Goal: Transaction & Acquisition: Purchase product/service

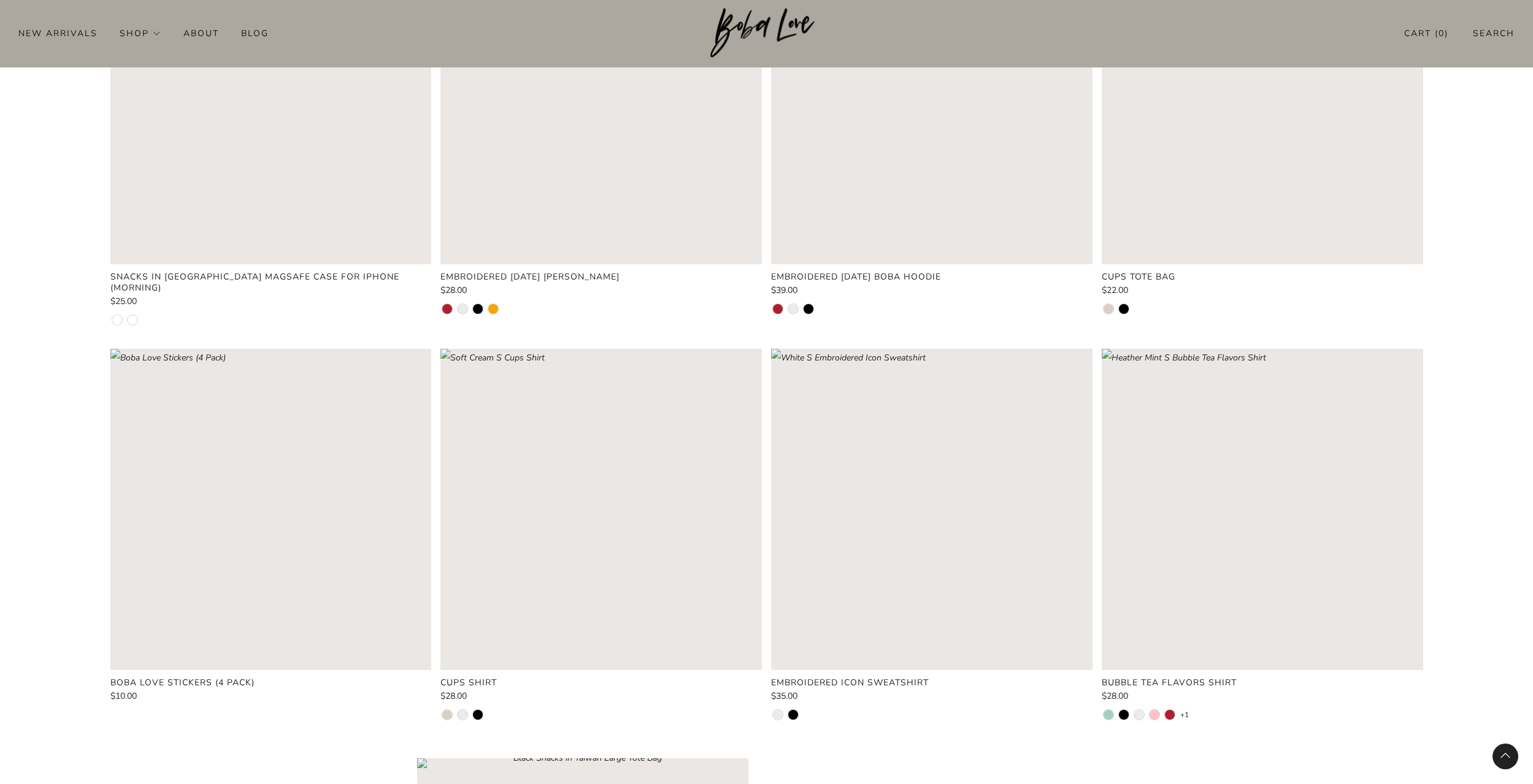
scroll to position [1022, 0]
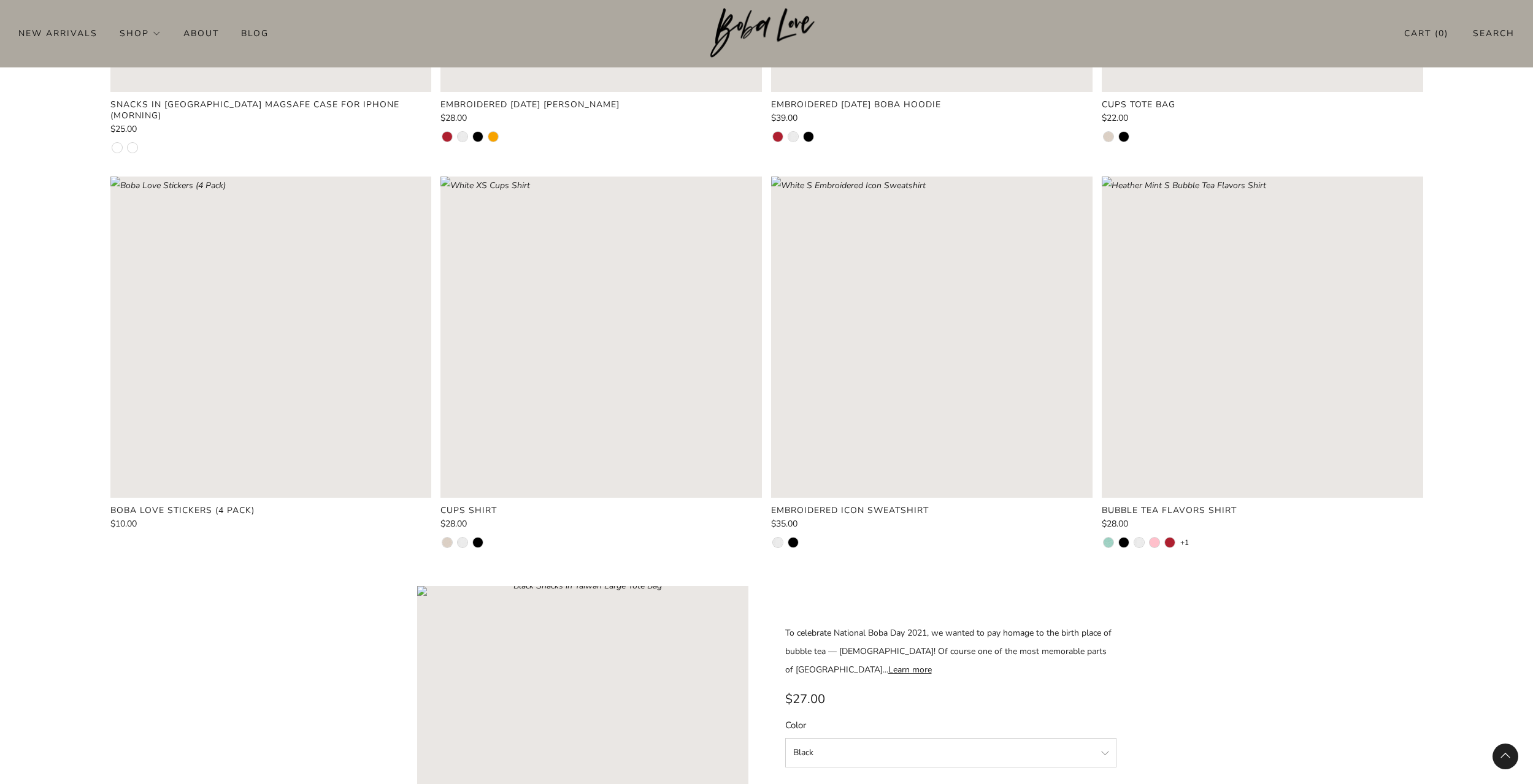
click at [488, 429] on rect "Loading image: Soft Cream S Cups Shirt" at bounding box center [601, 337] width 322 height 322
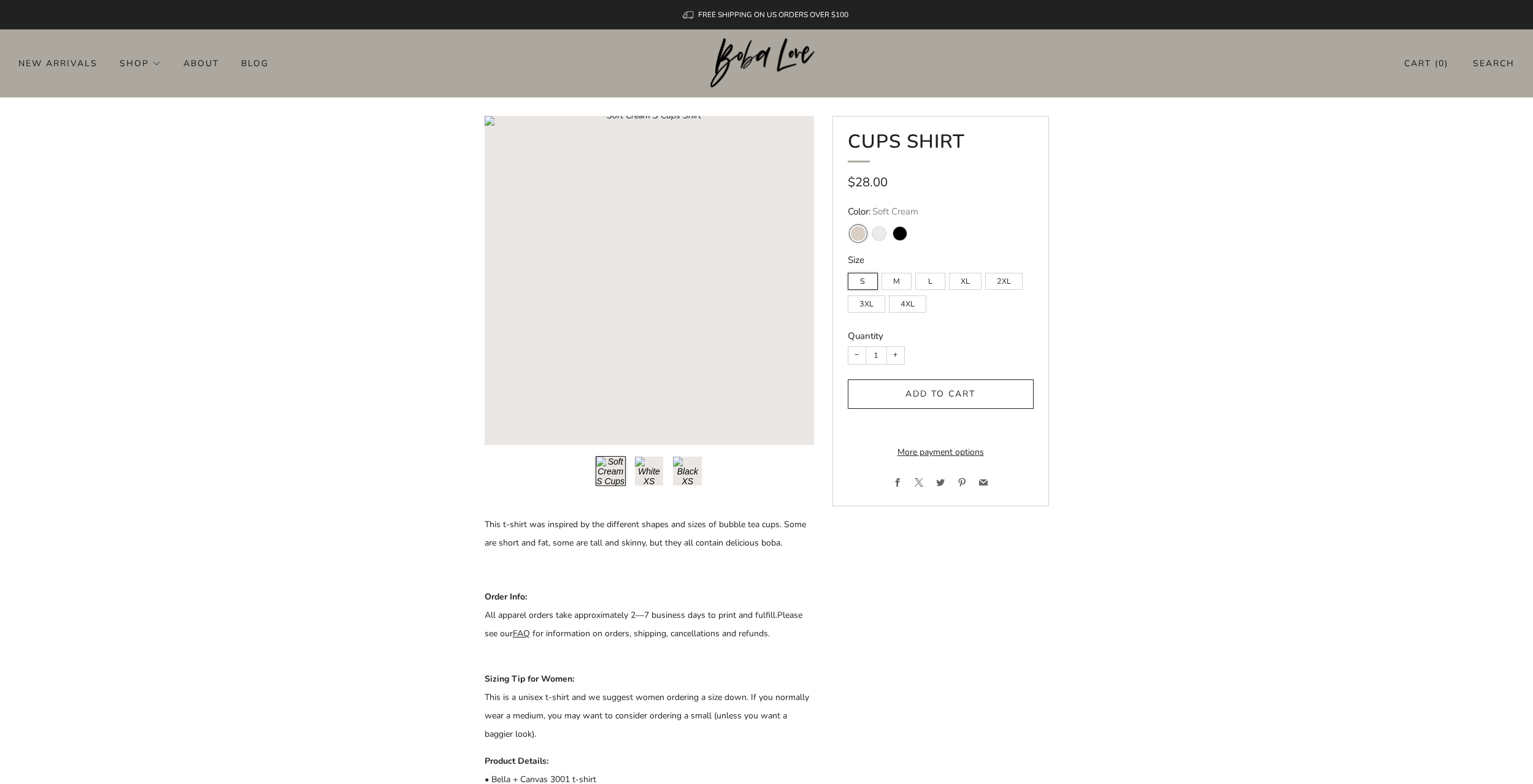
click at [958, 396] on span "Add to cart" at bounding box center [940, 394] width 70 height 12
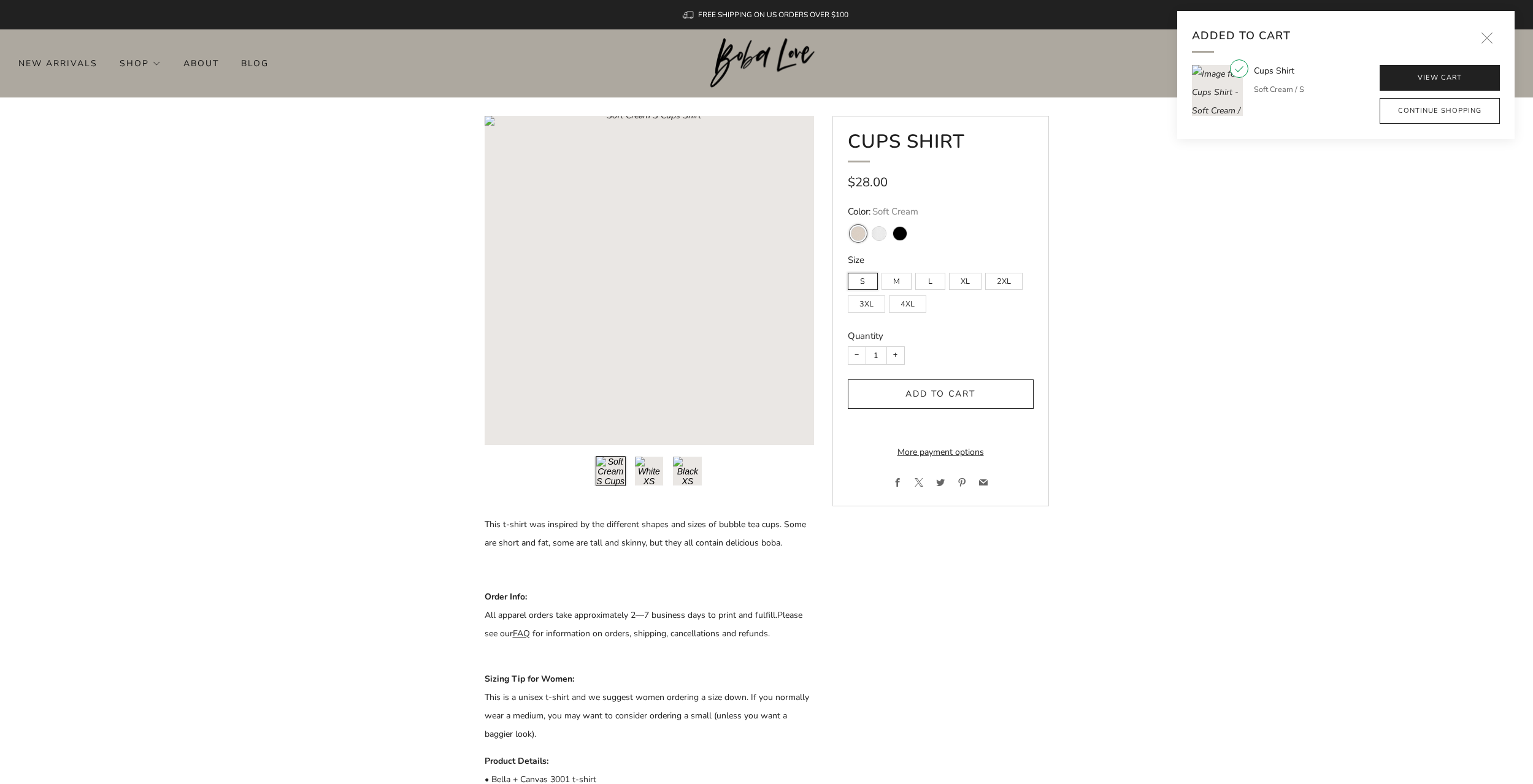
click at [1414, 79] on link "View cart" at bounding box center [1439, 78] width 120 height 26
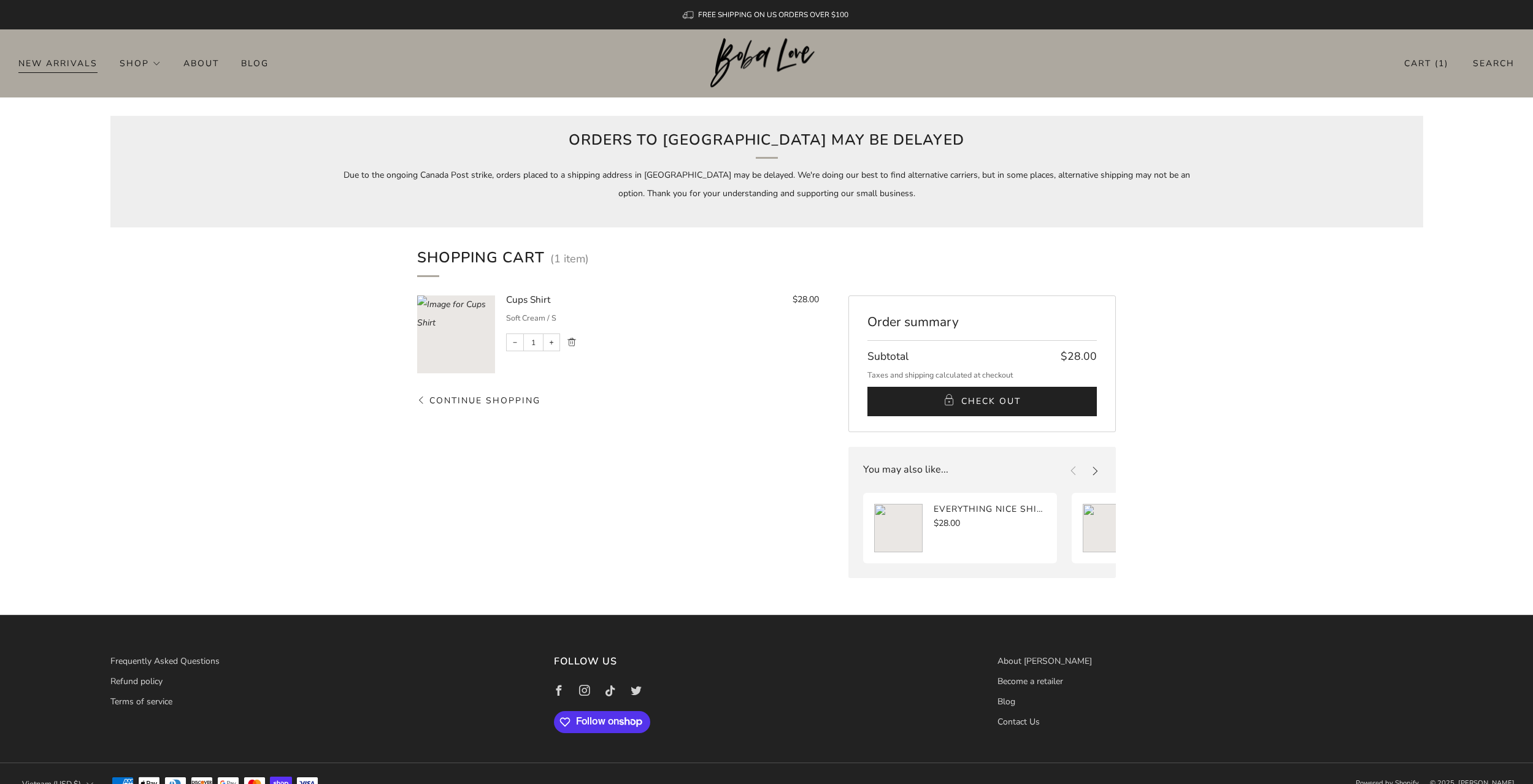
click at [72, 56] on link "New Arrivals" at bounding box center [58, 63] width 79 height 19
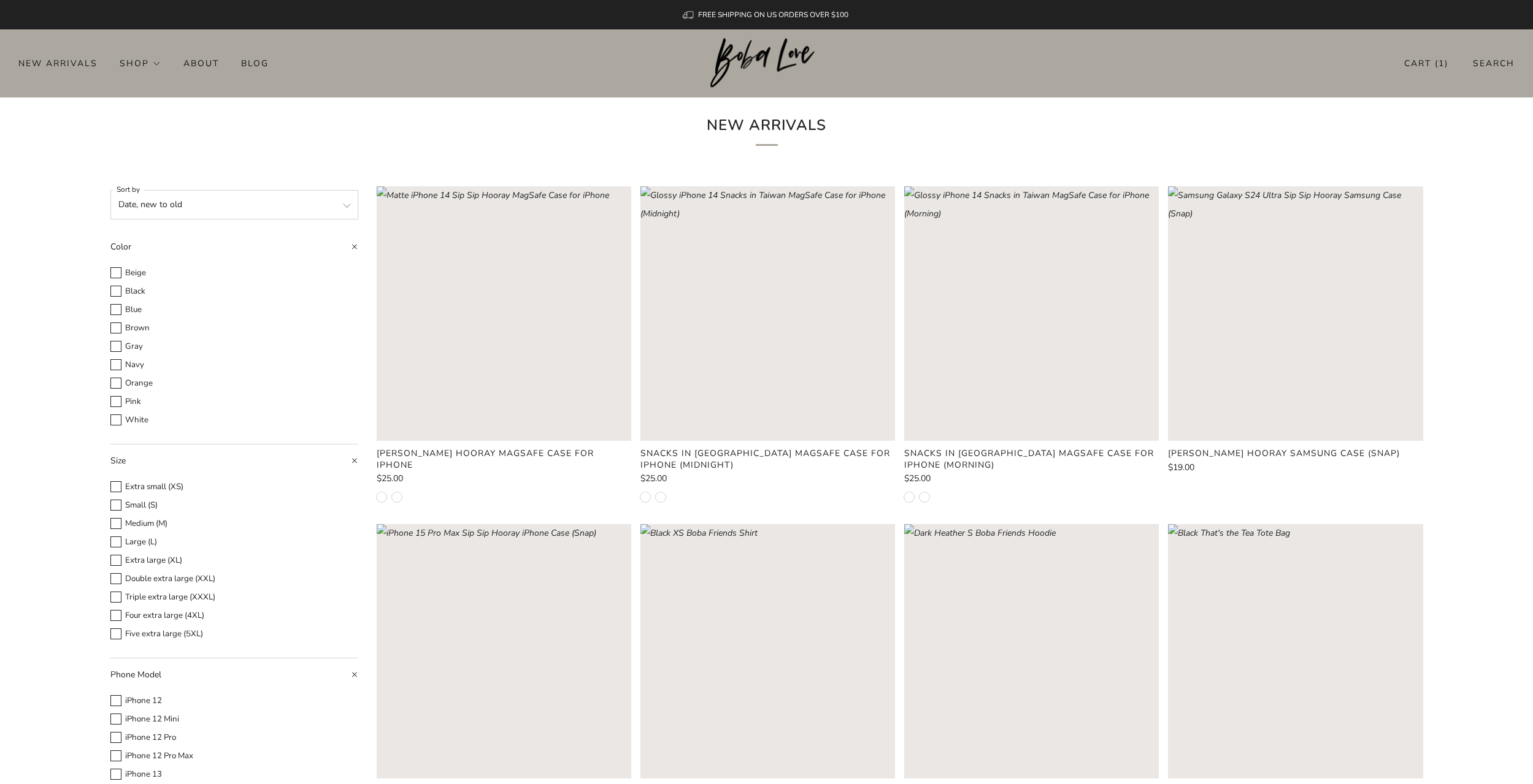
click at [535, 264] on rect "Loading image: Glossy iPhone 14 Sip Sip Hooray MagSafe Case for iPhone" at bounding box center [504, 313] width 254 height 254
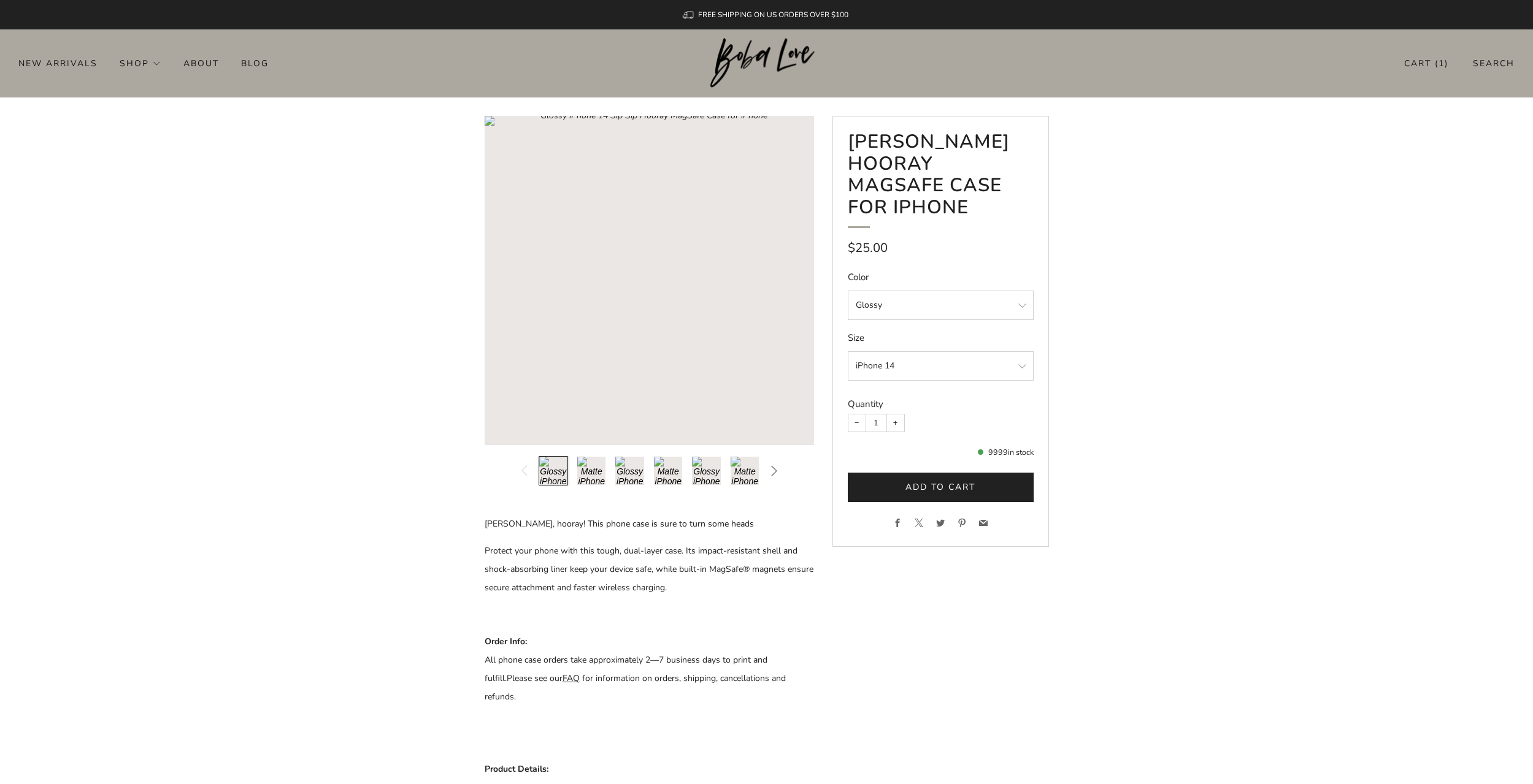
click at [935, 478] on span "submit" at bounding box center [940, 487] width 18 height 18
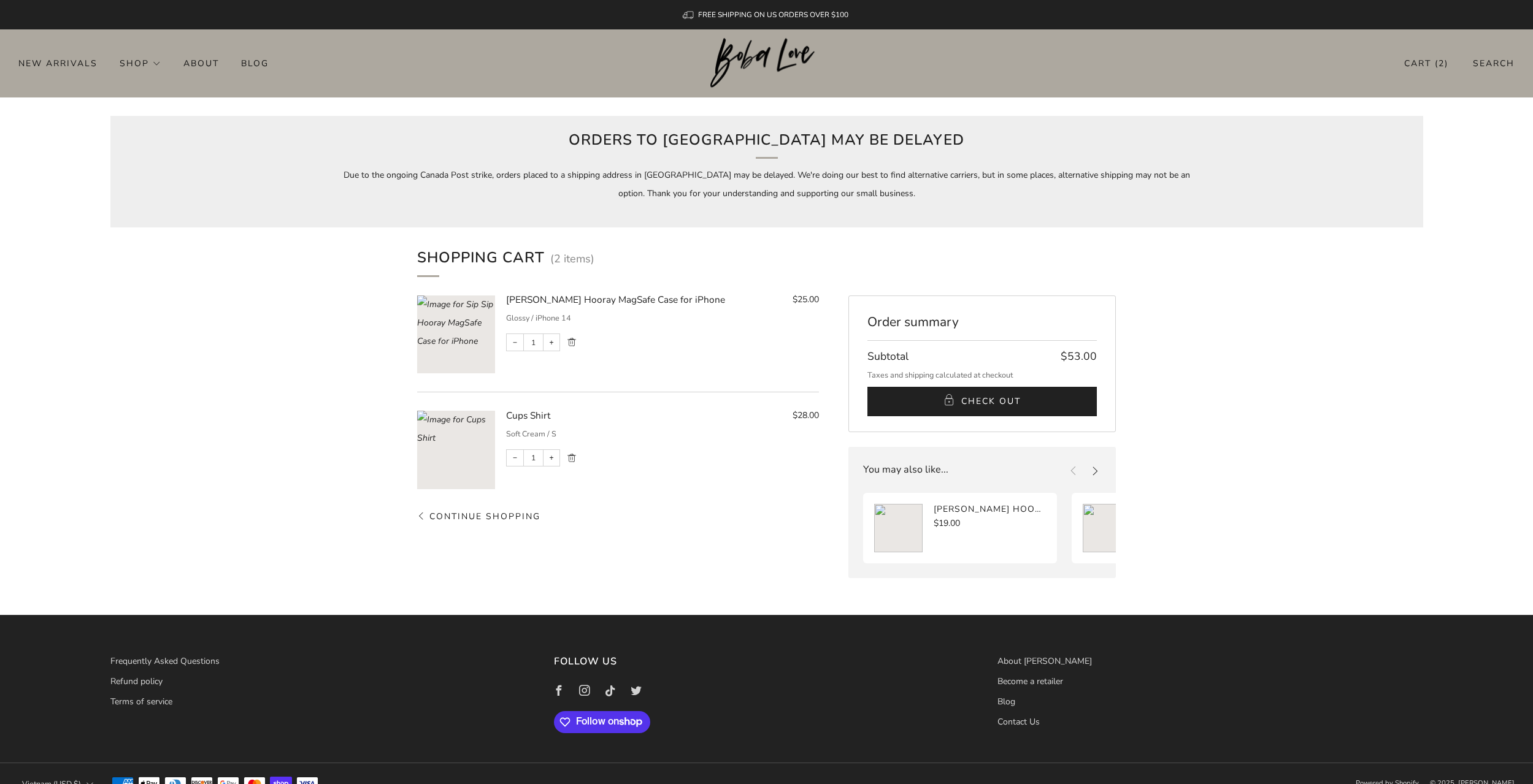
click at [768, 62] on img at bounding box center [767, 63] width 113 height 50
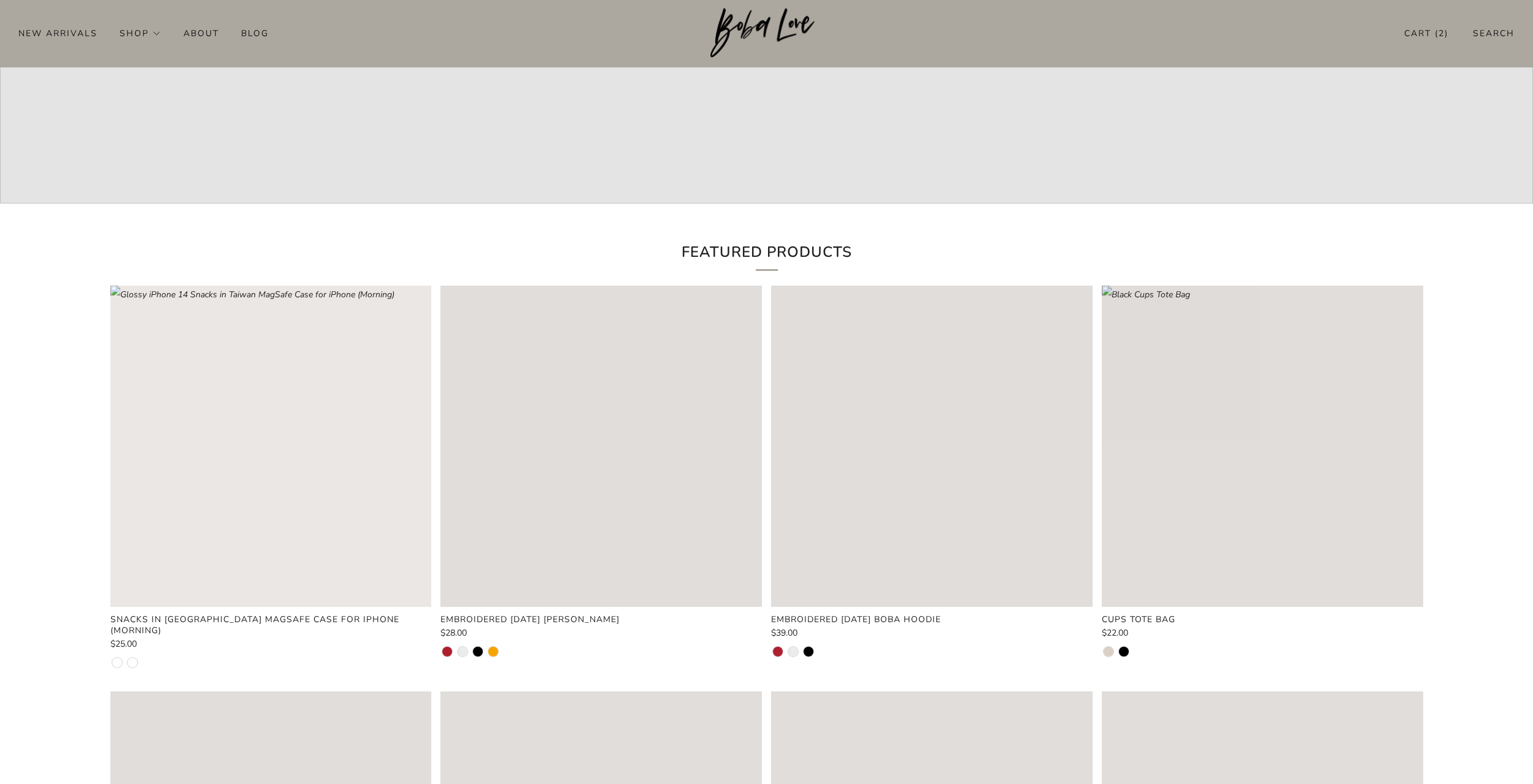
scroll to position [613, 0]
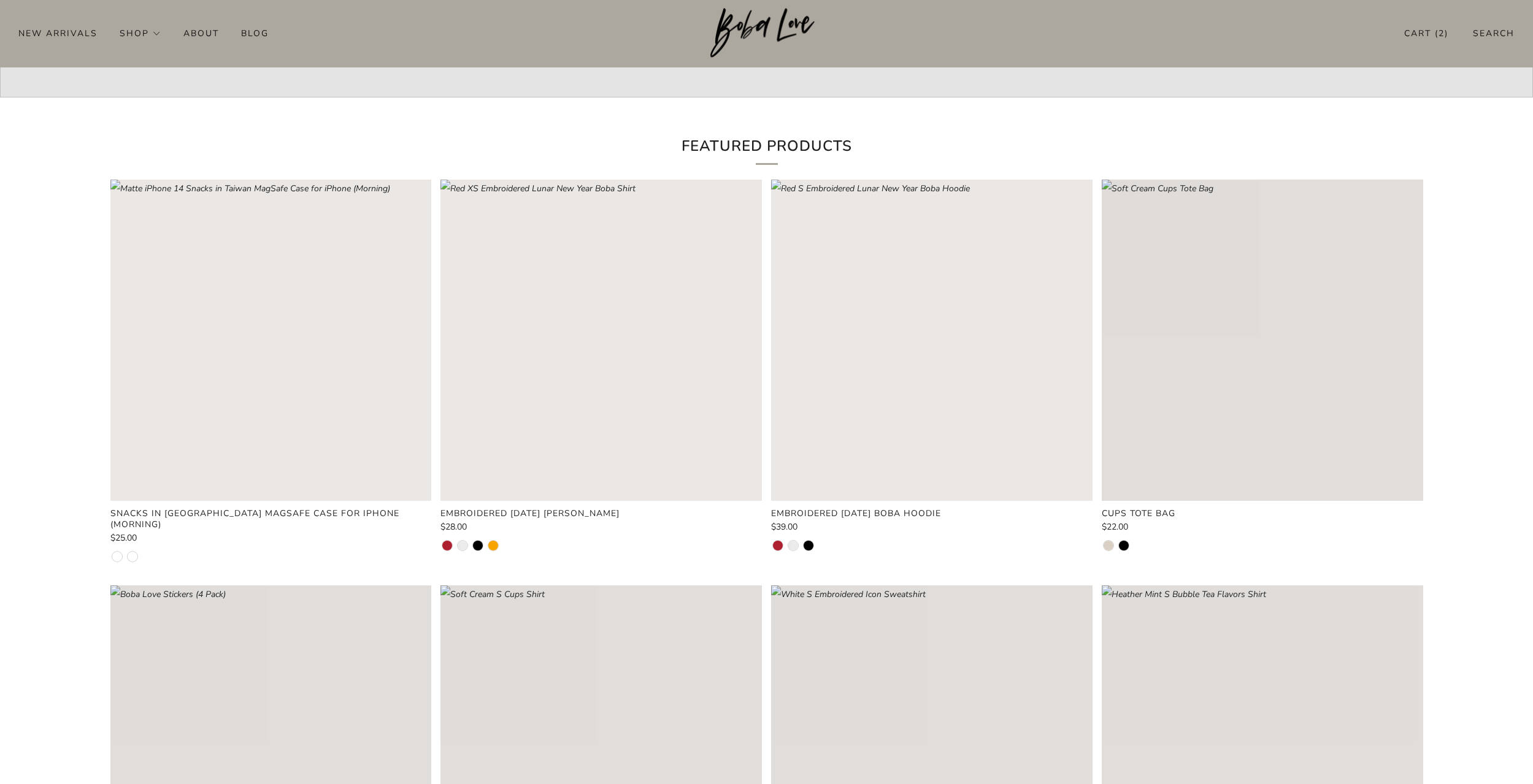
click at [284, 395] on rect "Loading image: Glossy iPhone 14 Snacks in Taiwan MagSafe Case for iPhone (Morni…" at bounding box center [271, 340] width 322 height 322
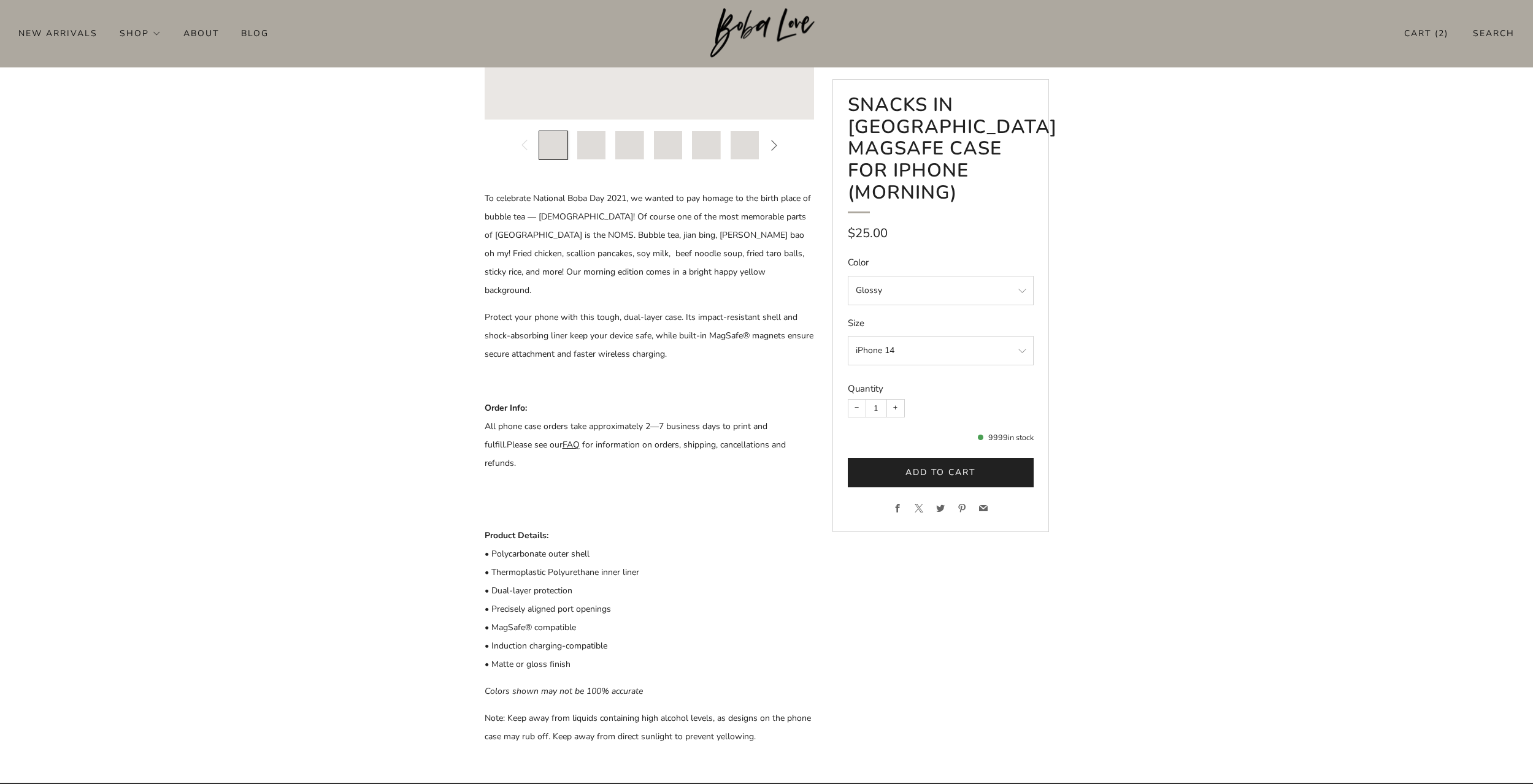
scroll to position [409, 0]
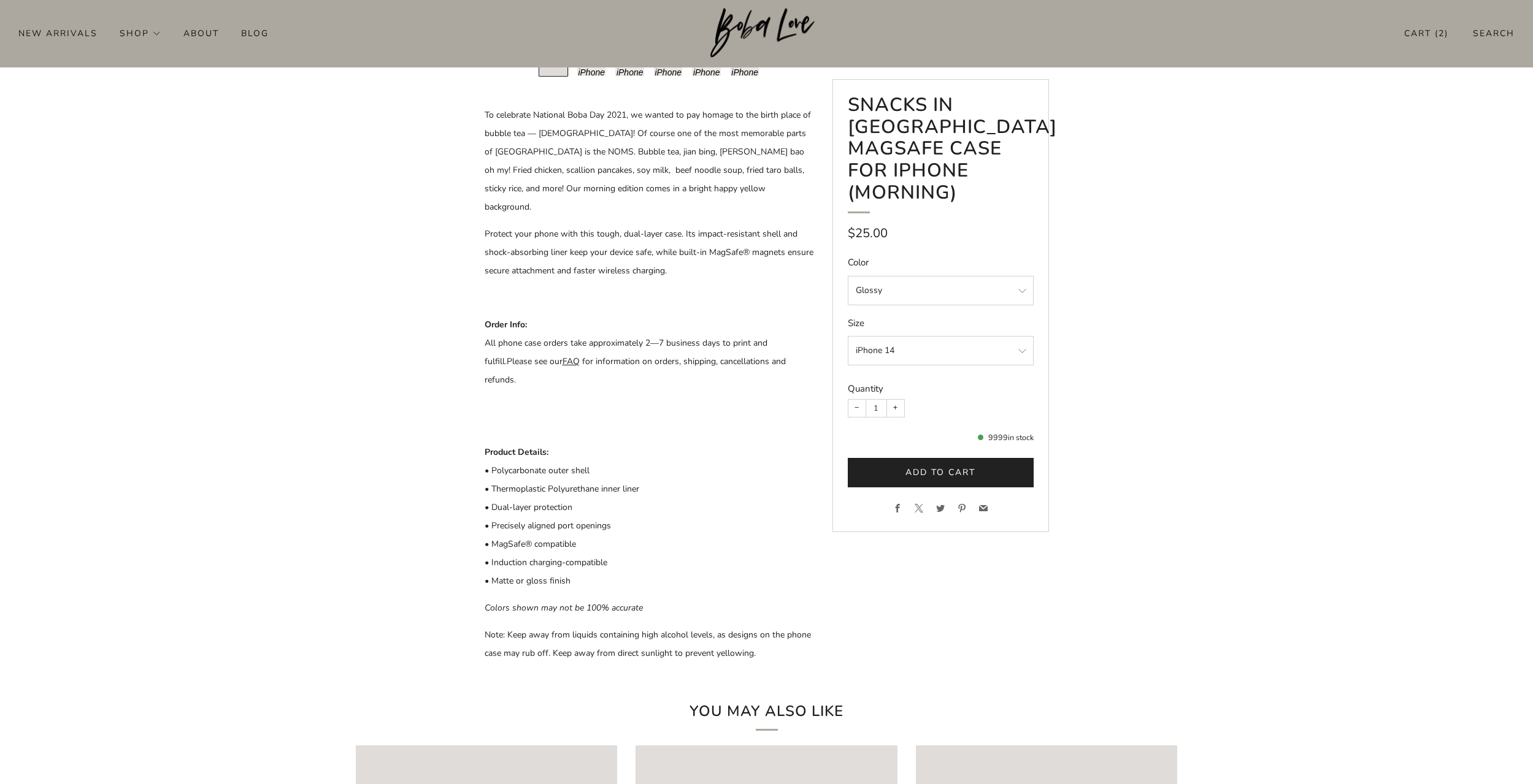
click at [958, 458] on button "Add to cart" at bounding box center [940, 473] width 186 height 29
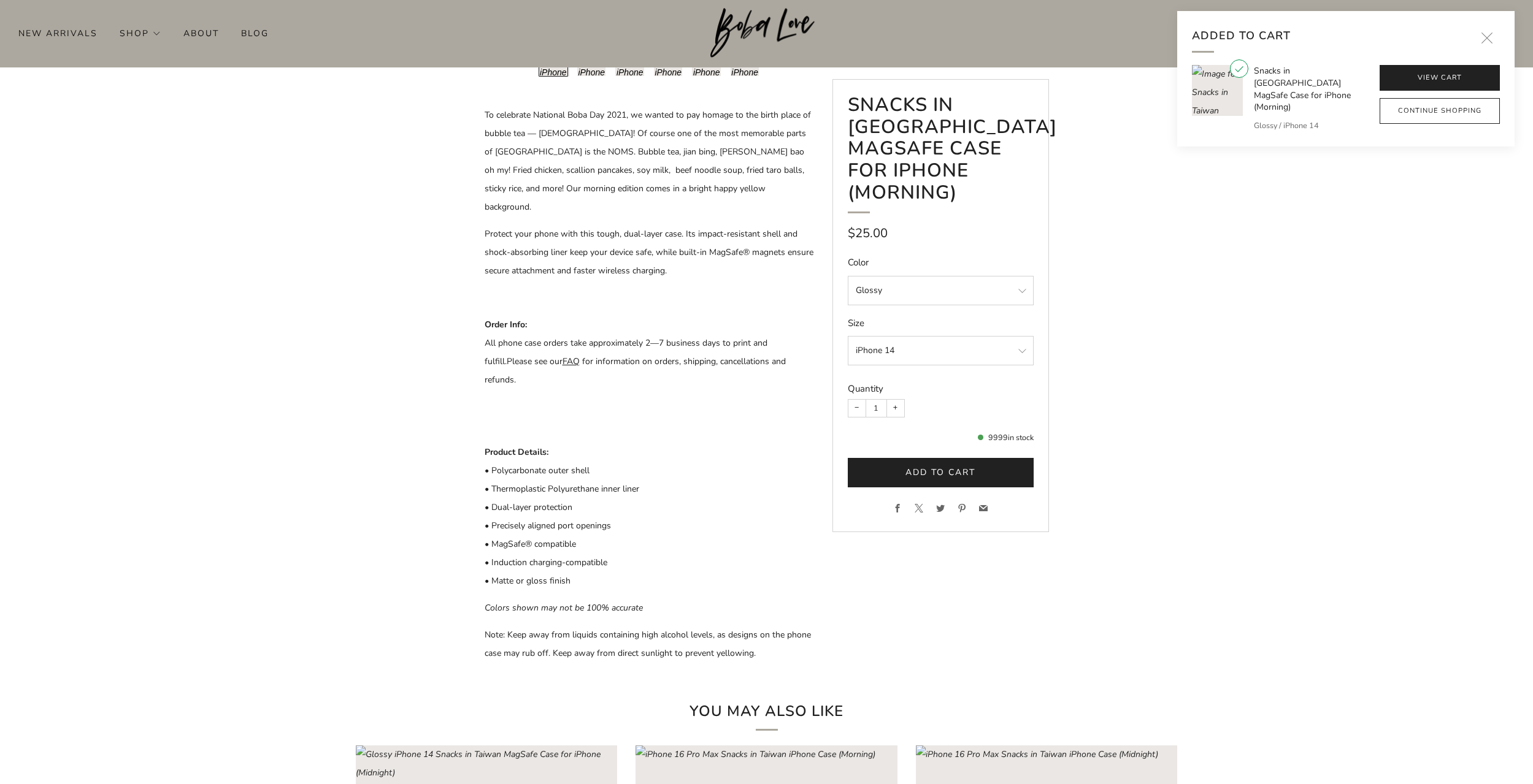
click at [1428, 71] on link "View cart" at bounding box center [1439, 78] width 120 height 26
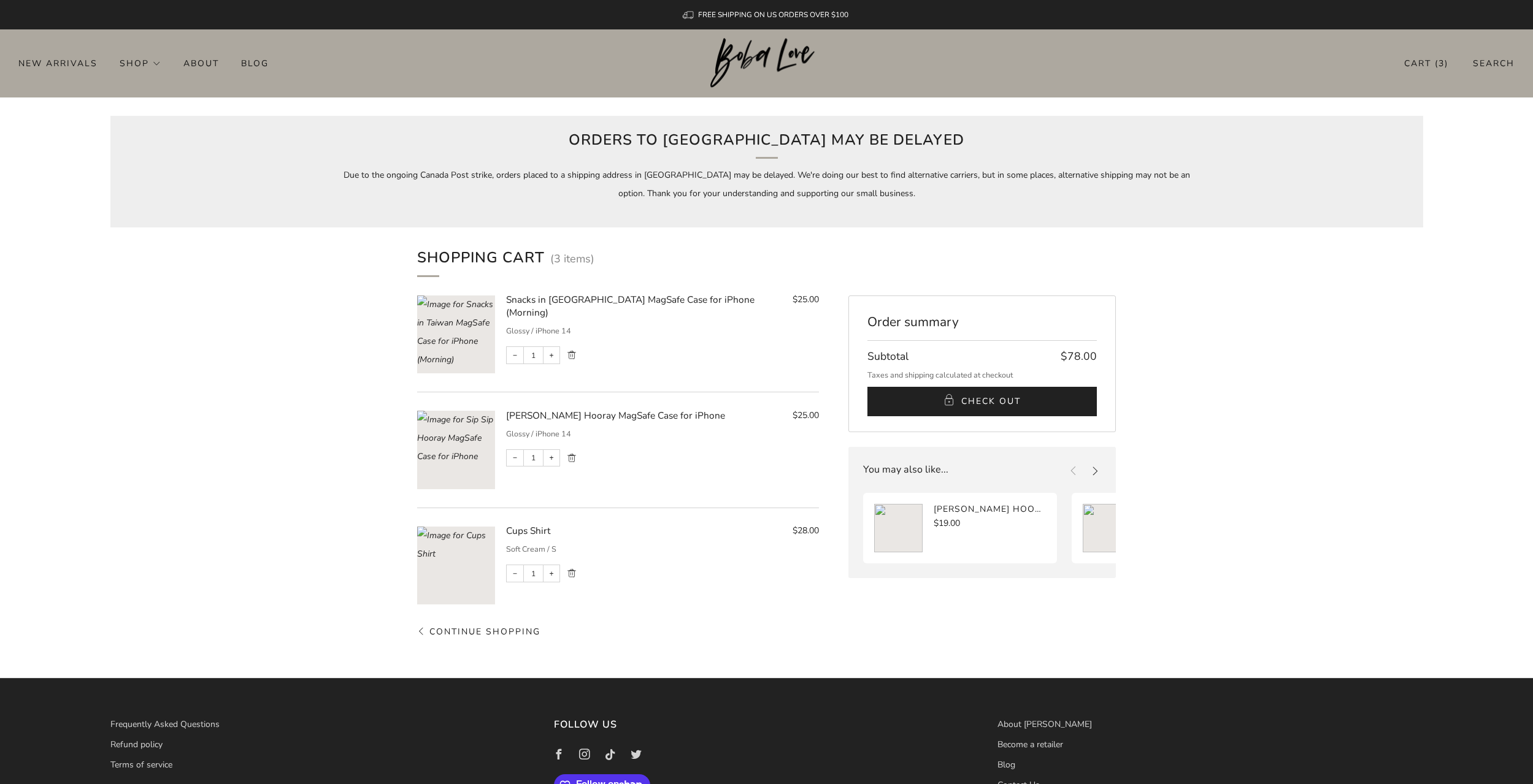
click at [467, 323] on rect "Loading image: Image for Snacks in Taiwan MagSafe Case for iPhone (Morning)" at bounding box center [456, 335] width 78 height 78
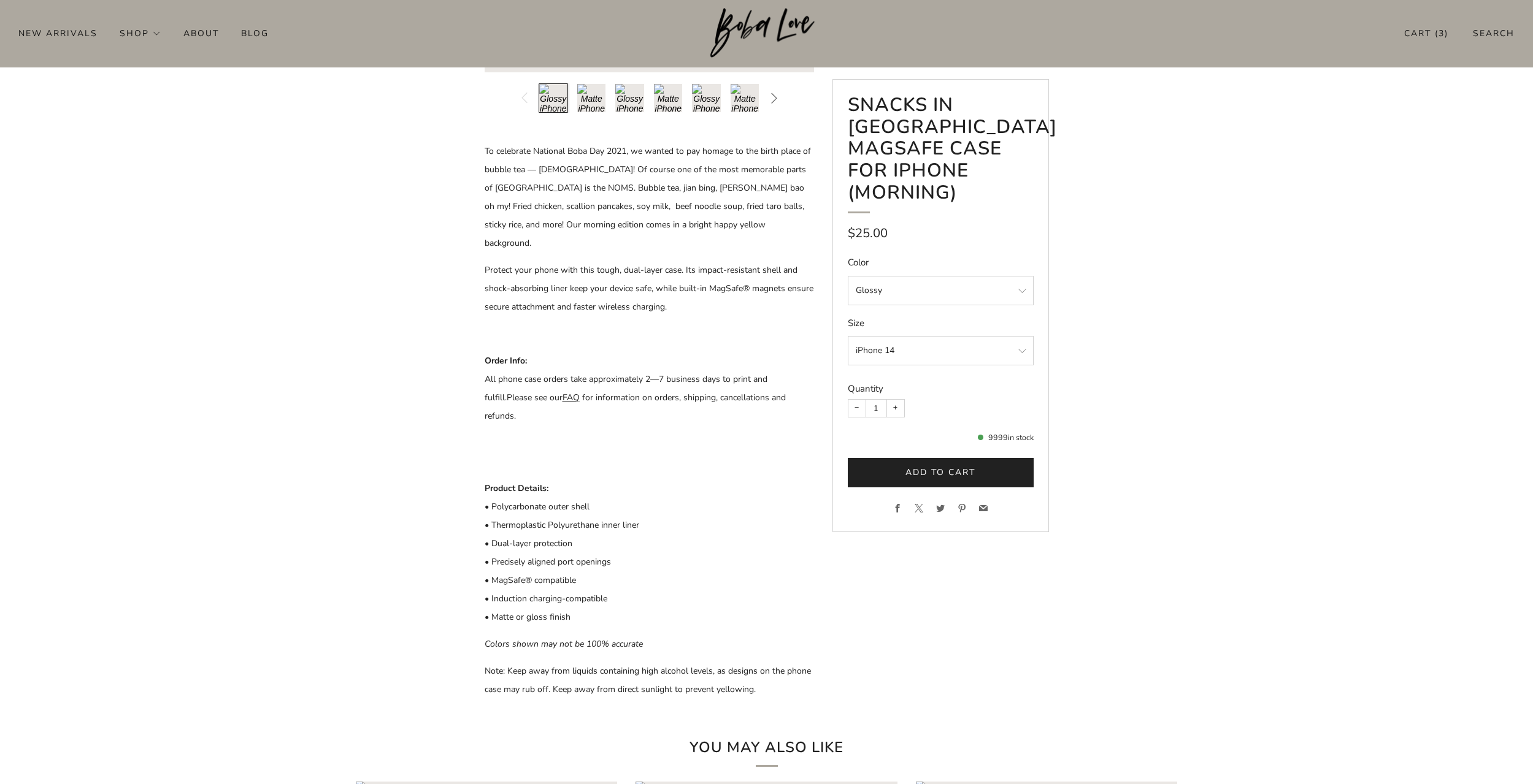
scroll to position [307, 0]
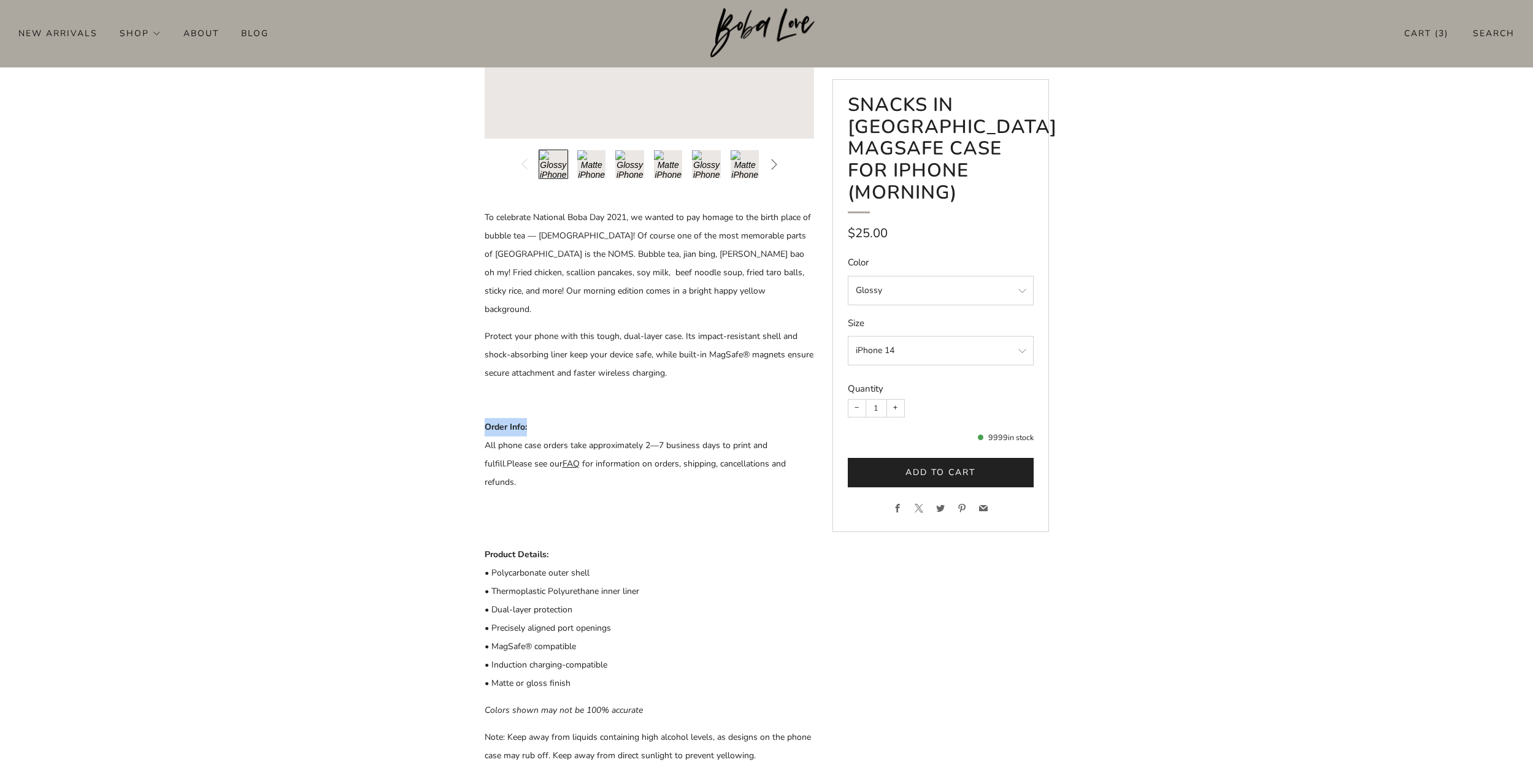
drag, startPoint x: 478, startPoint y: 406, endPoint x: 554, endPoint y: 406, distance: 76.0
click at [554, 406] on div at bounding box center [766, 287] width 601 height 956
drag, startPoint x: 525, startPoint y: 460, endPoint x: 475, endPoint y: 425, distance: 61.0
click at [475, 425] on div at bounding box center [766, 287] width 601 height 956
drag, startPoint x: 479, startPoint y: 395, endPoint x: 554, endPoint y: 406, distance: 75.8
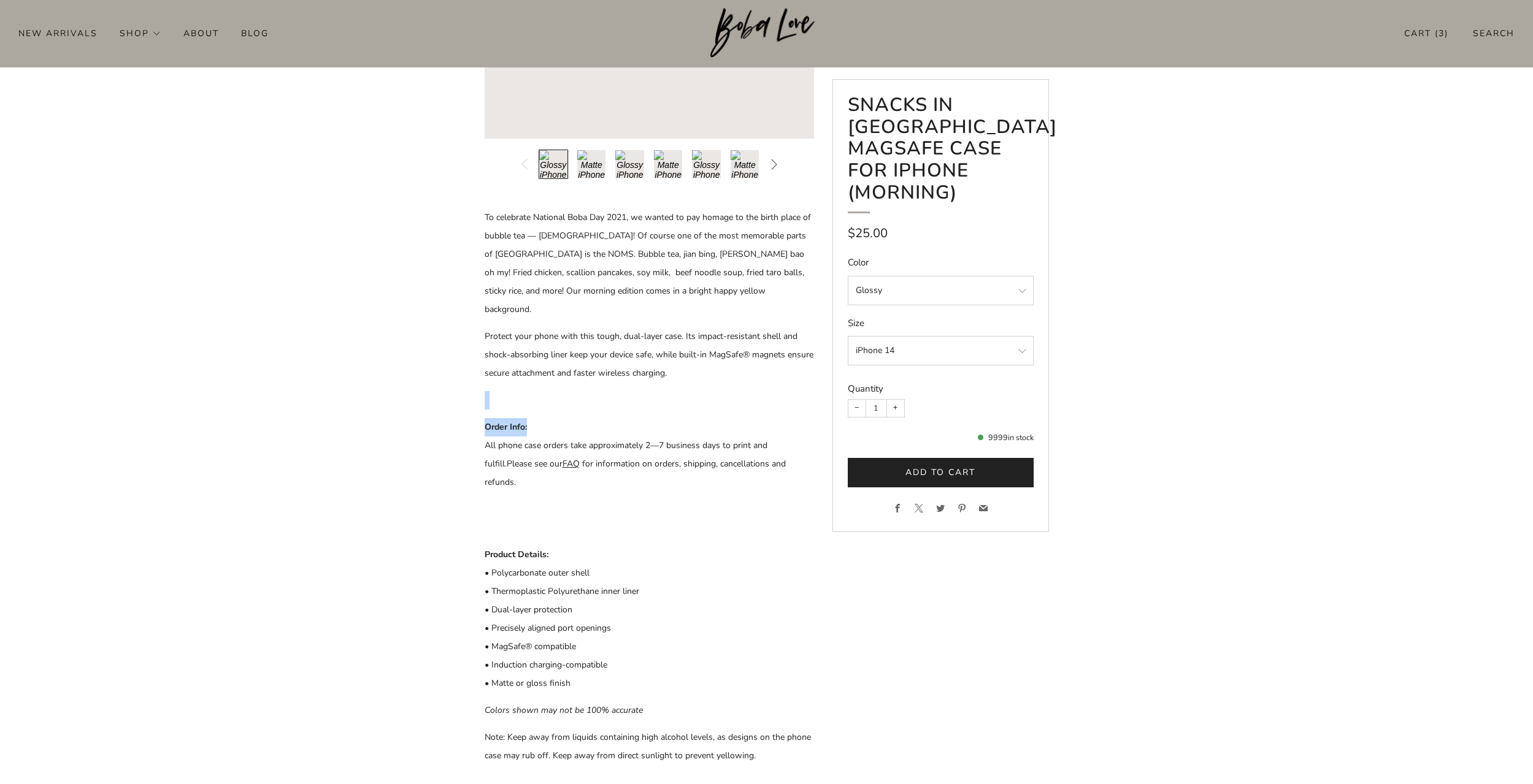
click at [554, 406] on div at bounding box center [766, 287] width 601 height 956
drag, startPoint x: 526, startPoint y: 464, endPoint x: 472, endPoint y: 423, distance: 67.8
click at [472, 423] on div at bounding box center [766, 287] width 601 height 956
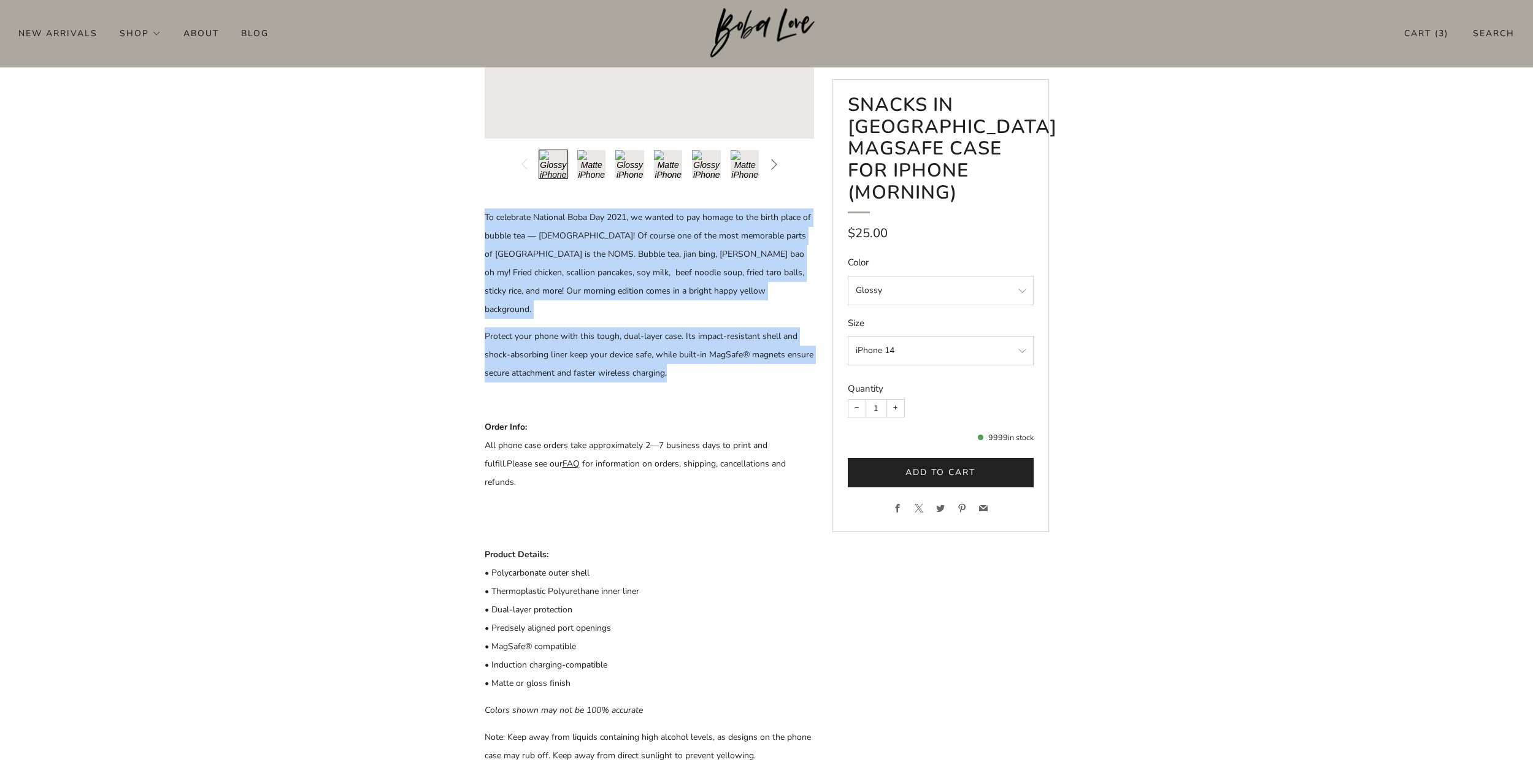
drag, startPoint x: 542, startPoint y: 276, endPoint x: 463, endPoint y: 217, distance: 98.6
click at [463, 217] on product-single at bounding box center [766, 287] width 1533 height 956
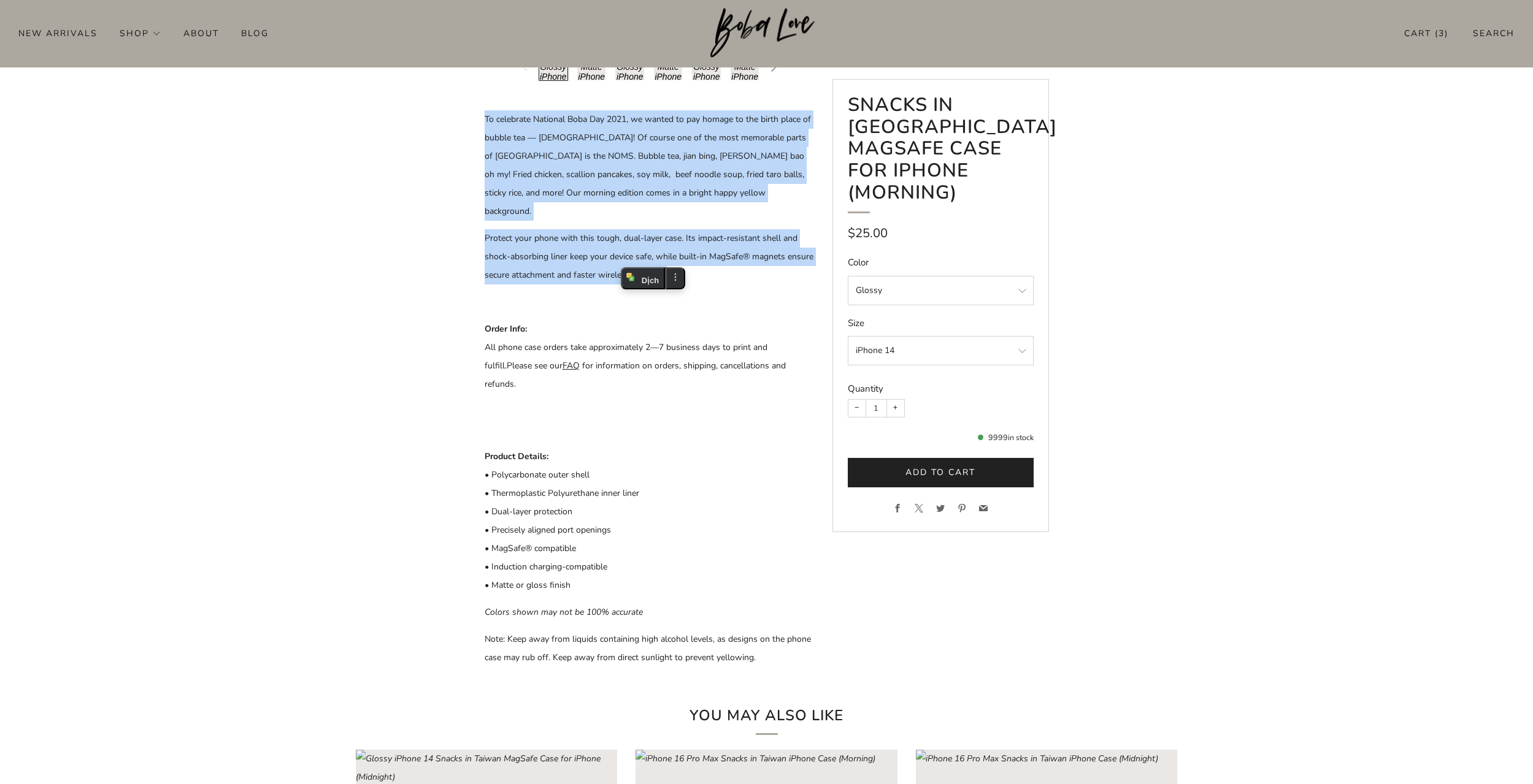
scroll to position [409, 0]
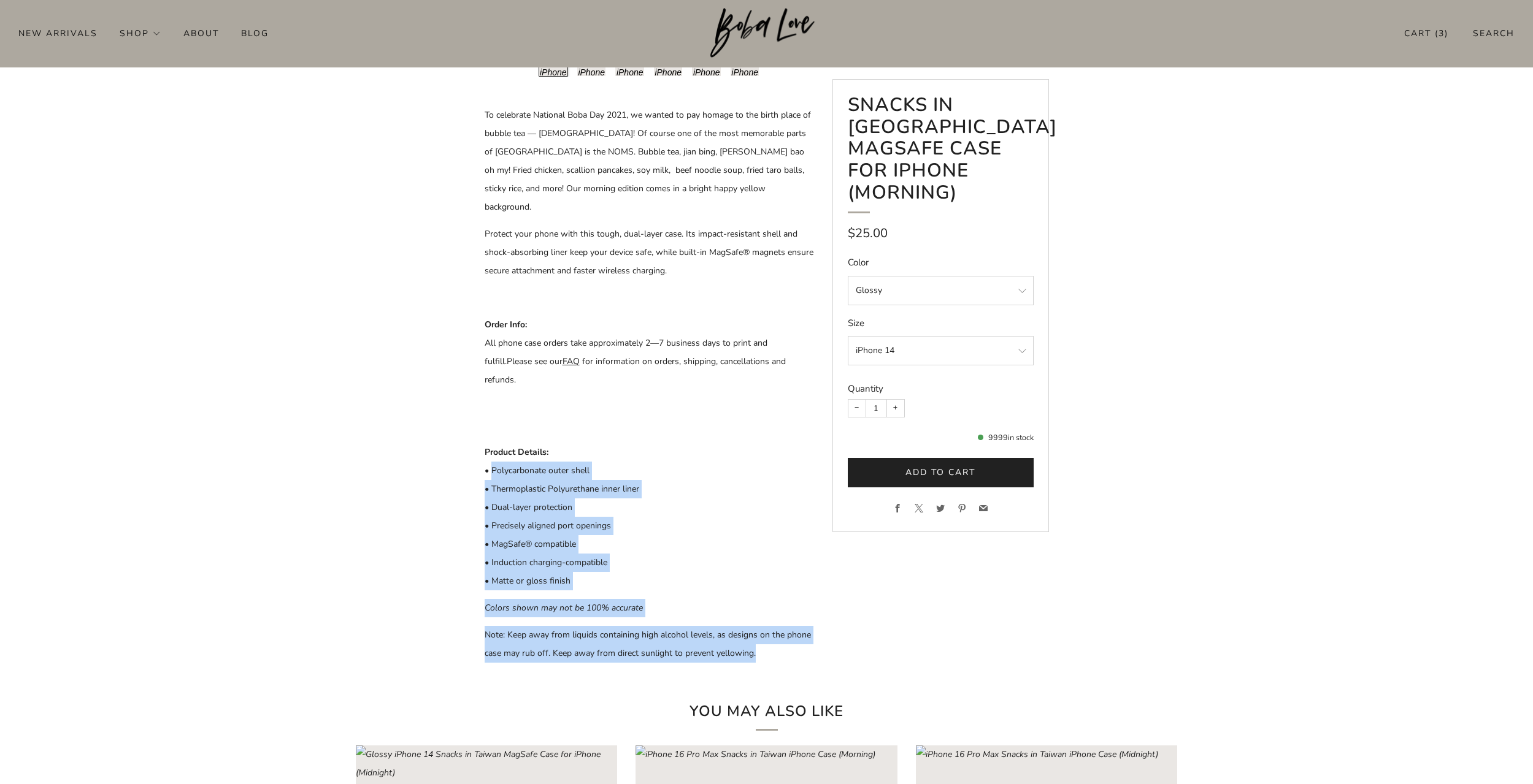
drag, startPoint x: 490, startPoint y: 453, endPoint x: 772, endPoint y: 640, distance: 338.4
click at [772, 640] on div "To celebrate National Boba Day 2021, we wanted to pay homage to the birth place…" at bounding box center [649, 385] width 329 height 557
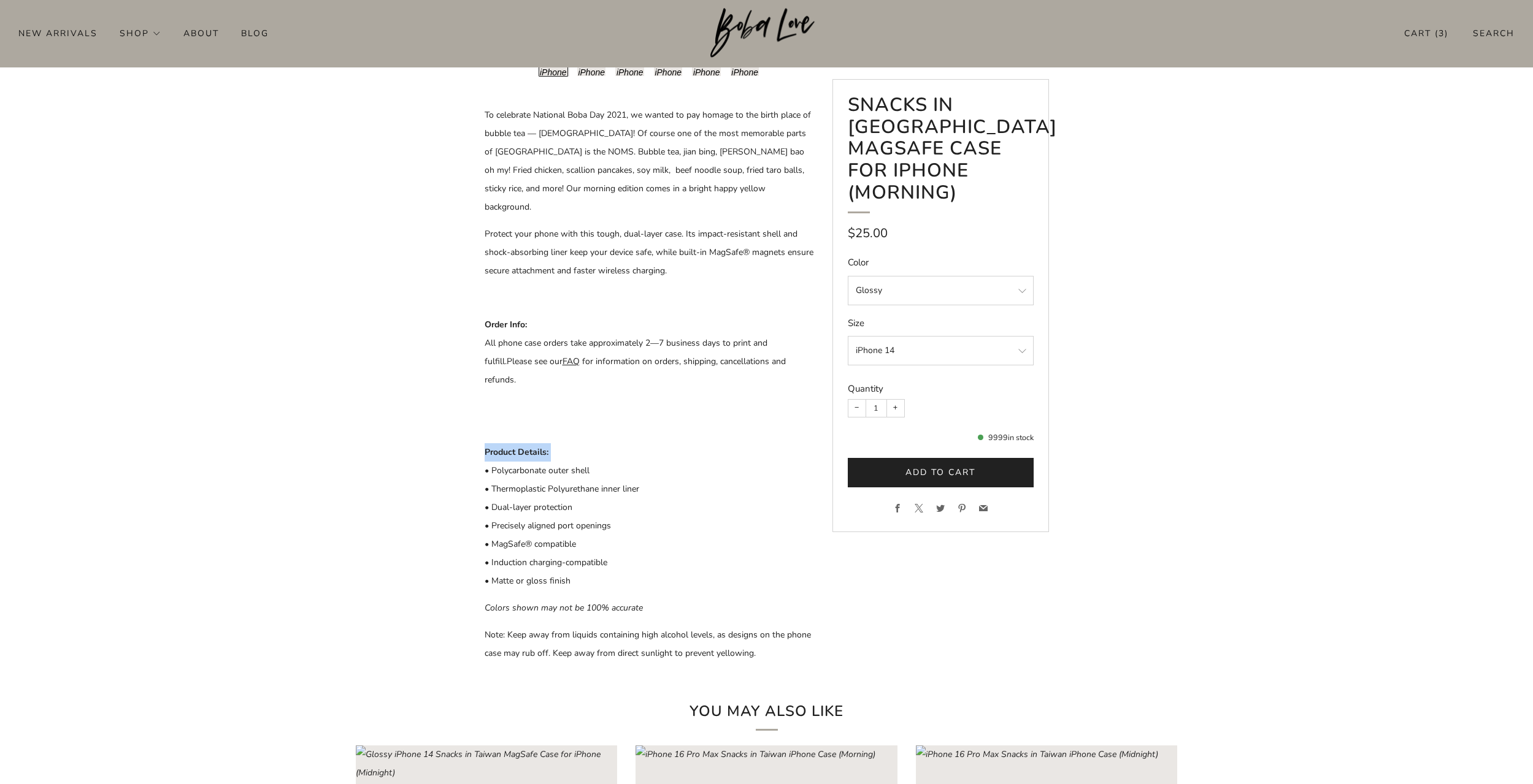
drag, startPoint x: 556, startPoint y: 434, endPoint x: 473, endPoint y: 430, distance: 83.1
click at [473, 430] on div at bounding box center [766, 185] width 601 height 956
